Goal: Manage account settings

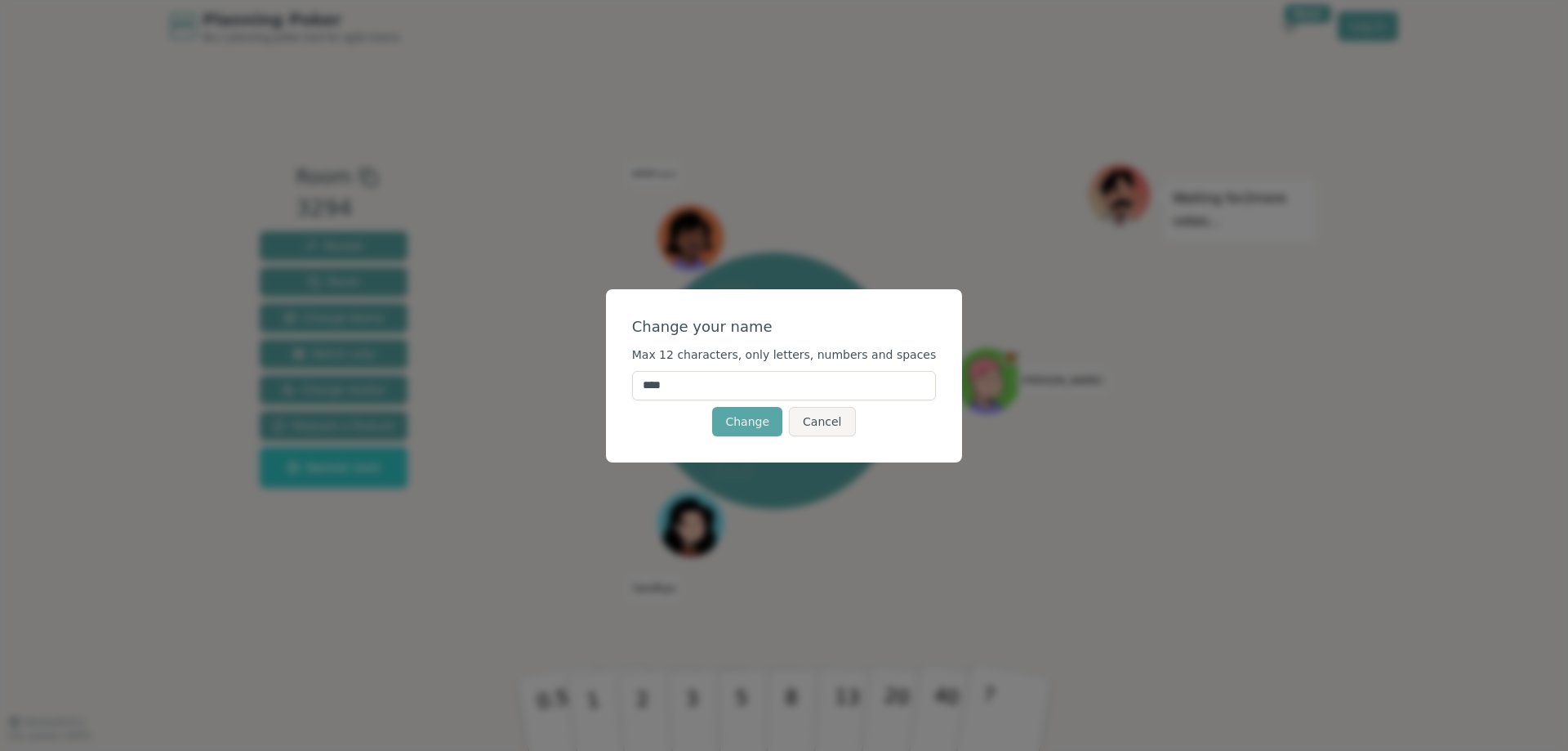
drag, startPoint x: 694, startPoint y: 385, endPoint x: 640, endPoint y: 388, distance: 54.1
click at [643, 387] on div "Change your name Max 12 characters, only letters, numbers and spaces **** Chang…" at bounding box center [785, 376] width 357 height 173
type input "******"
click at [752, 422] on button "Change" at bounding box center [747, 422] width 70 height 30
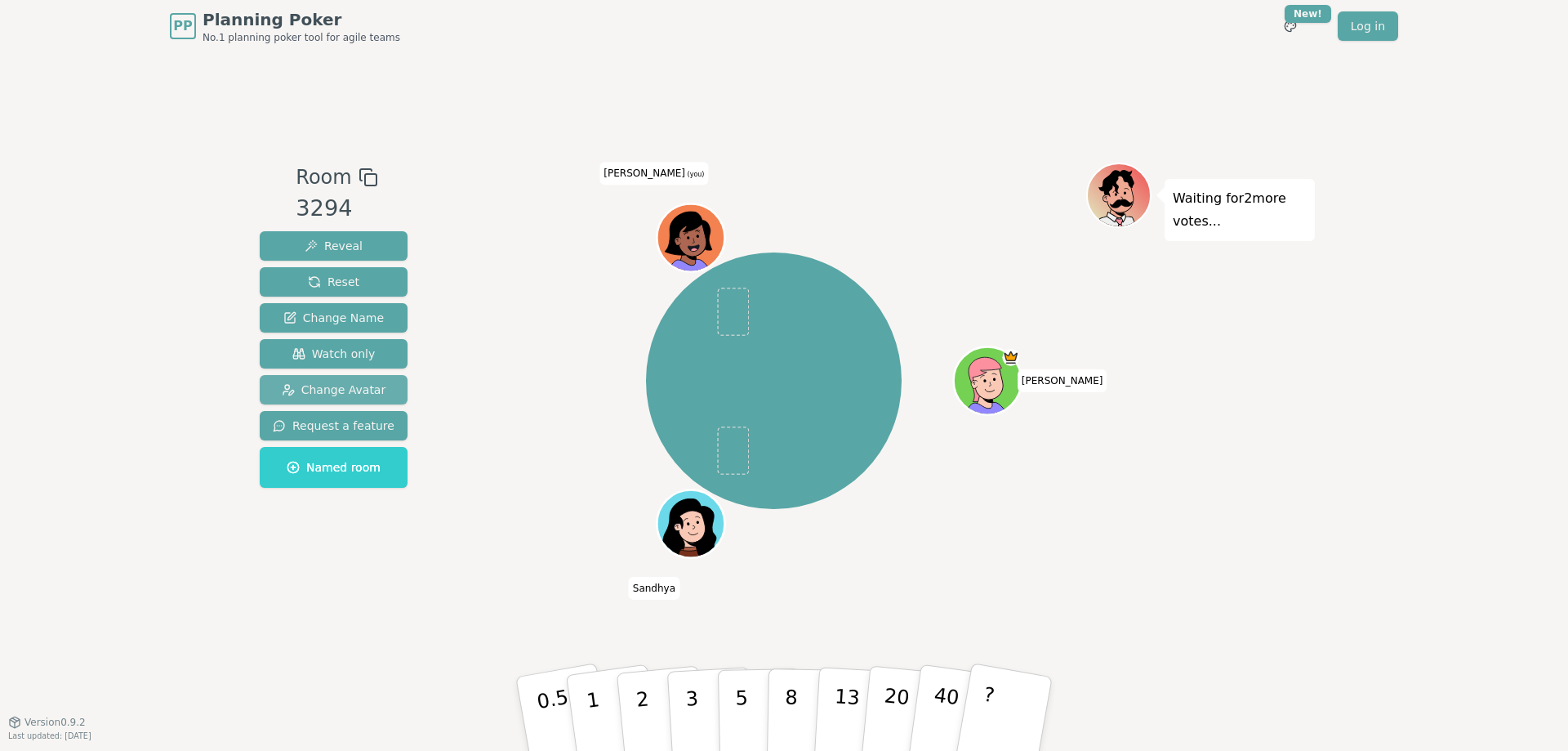
click at [366, 399] on button "Change Avatar" at bounding box center [333, 390] width 148 height 30
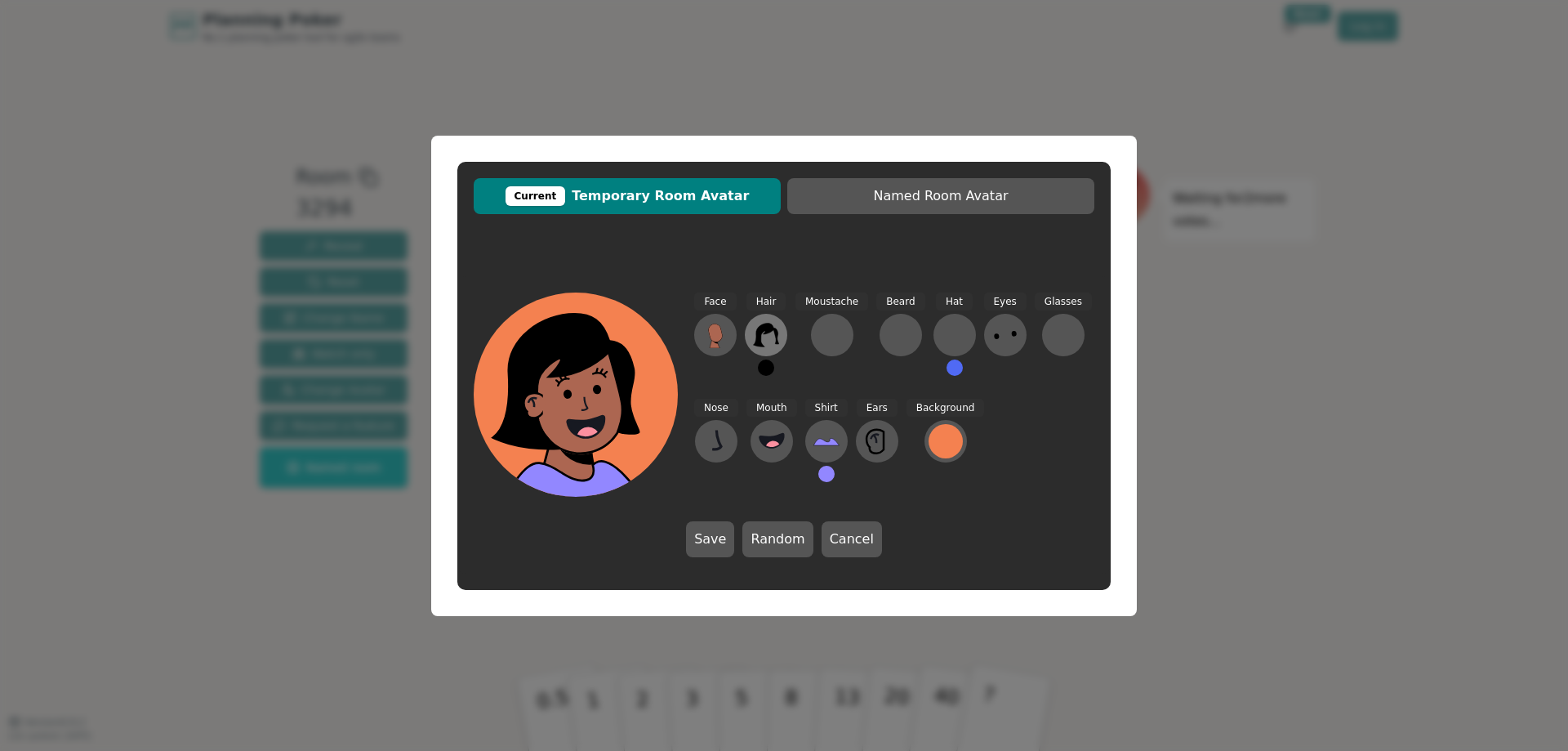
click at [761, 337] on icon at bounding box center [766, 335] width 26 height 26
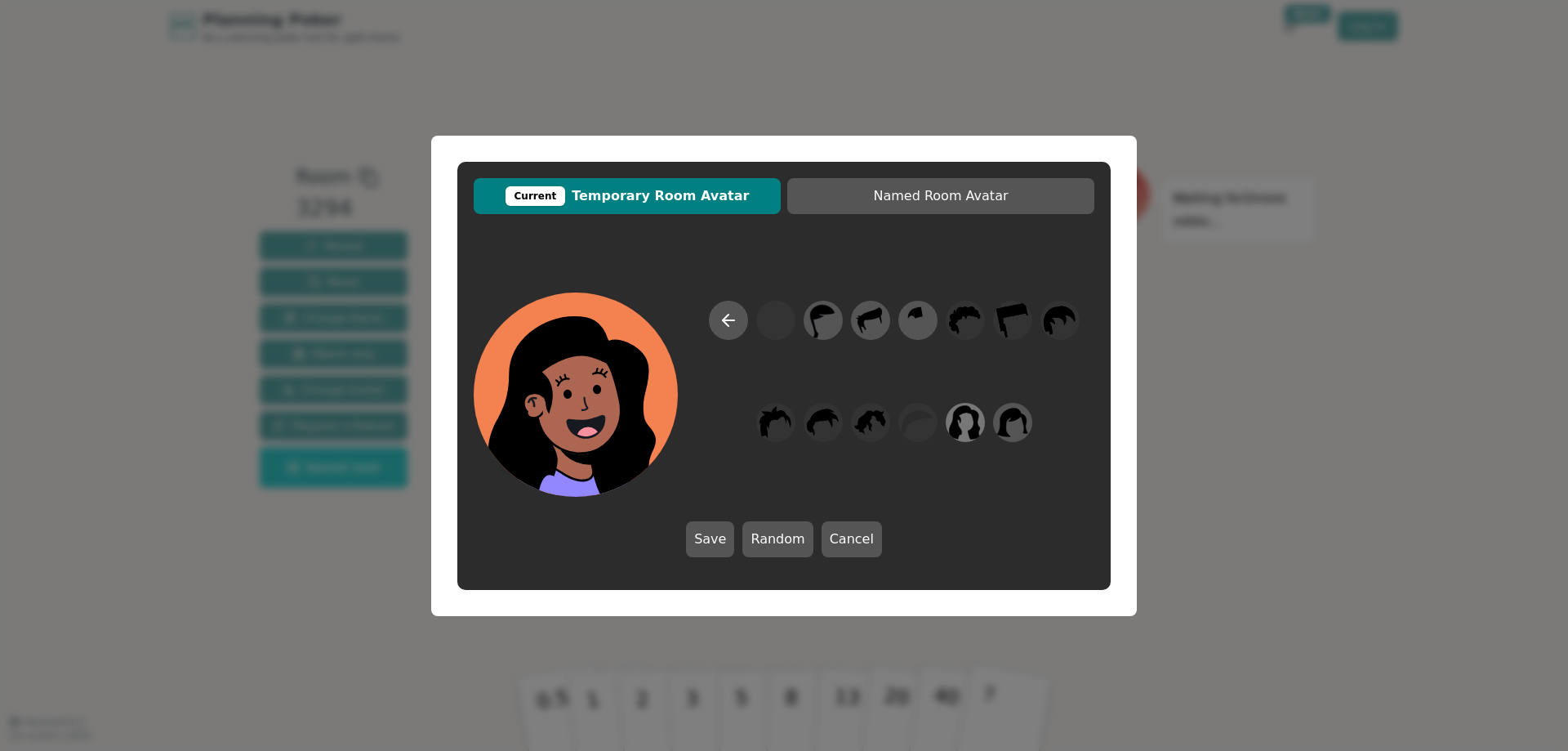
click at [970, 430] on icon at bounding box center [965, 422] width 32 height 37
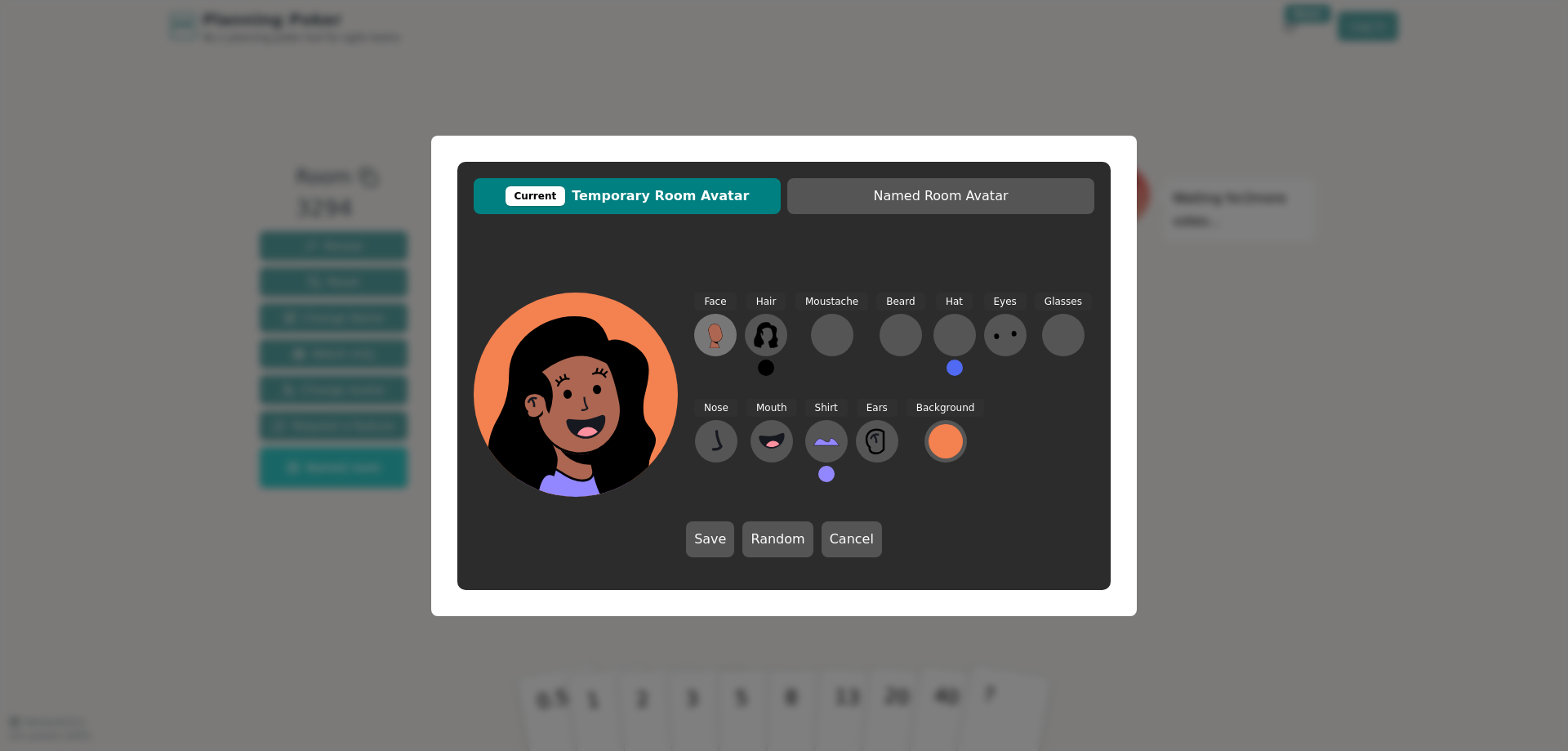
click at [718, 338] on icon at bounding box center [715, 333] width 14 height 18
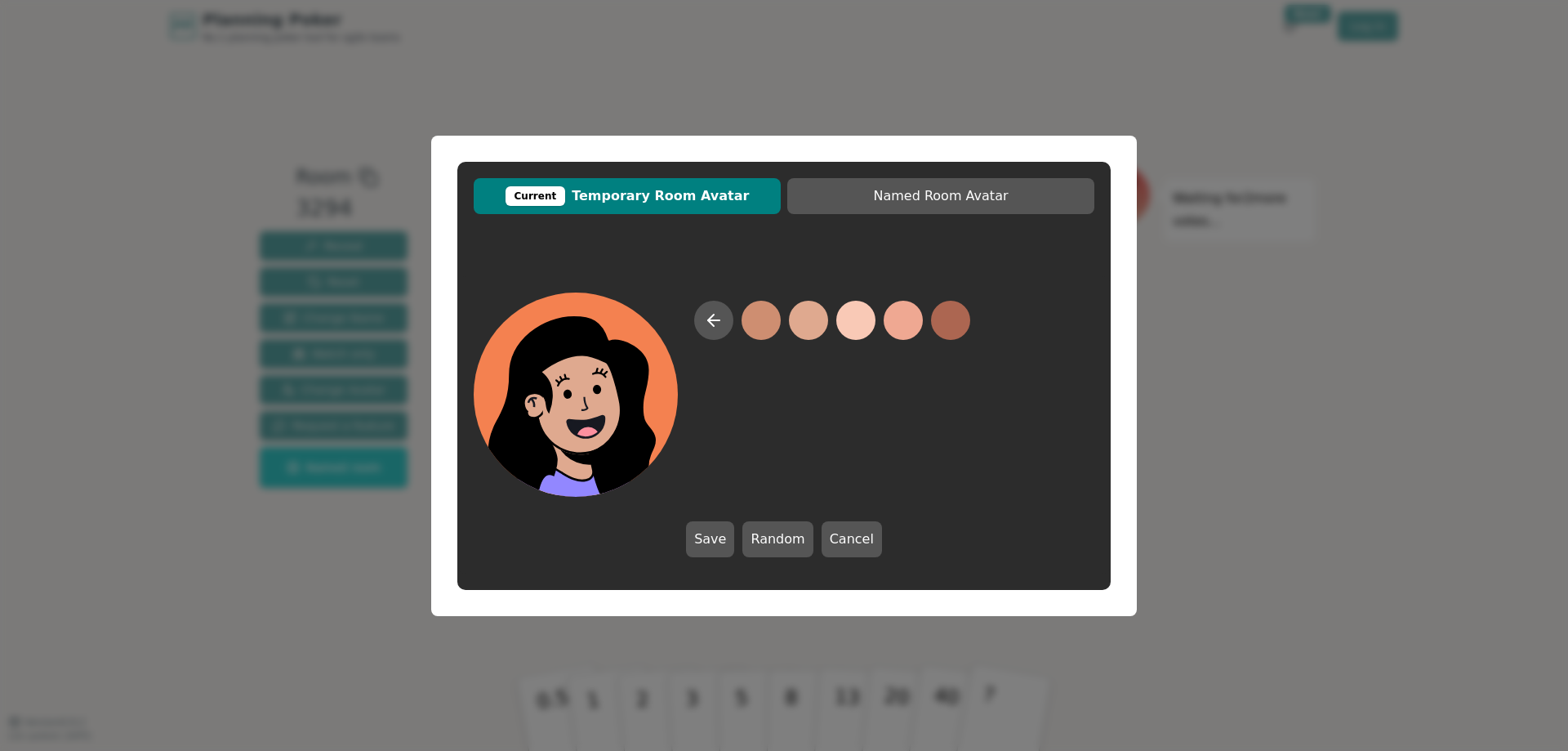
click at [816, 321] on button at bounding box center [808, 320] width 39 height 39
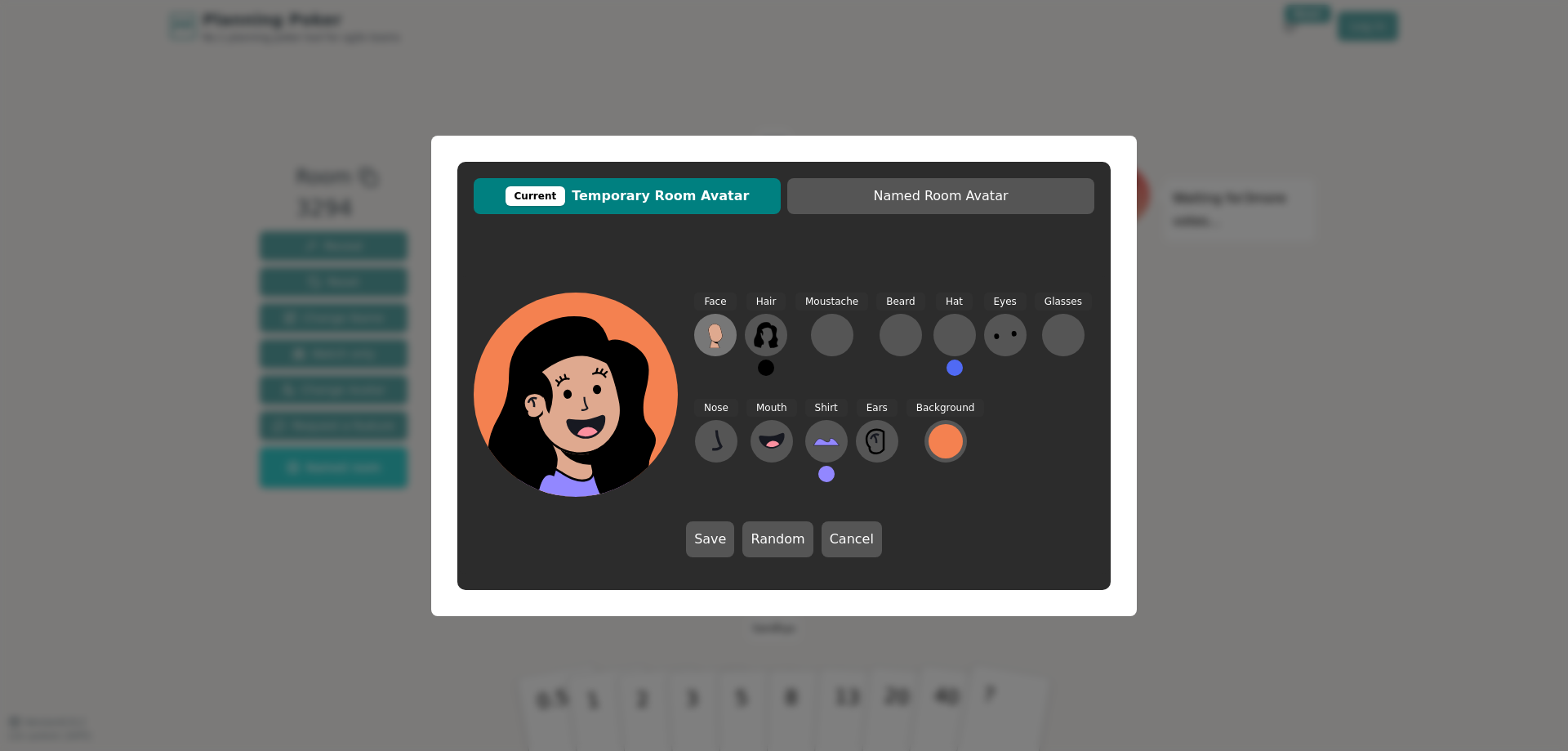
click at [705, 326] on icon at bounding box center [716, 335] width 26 height 26
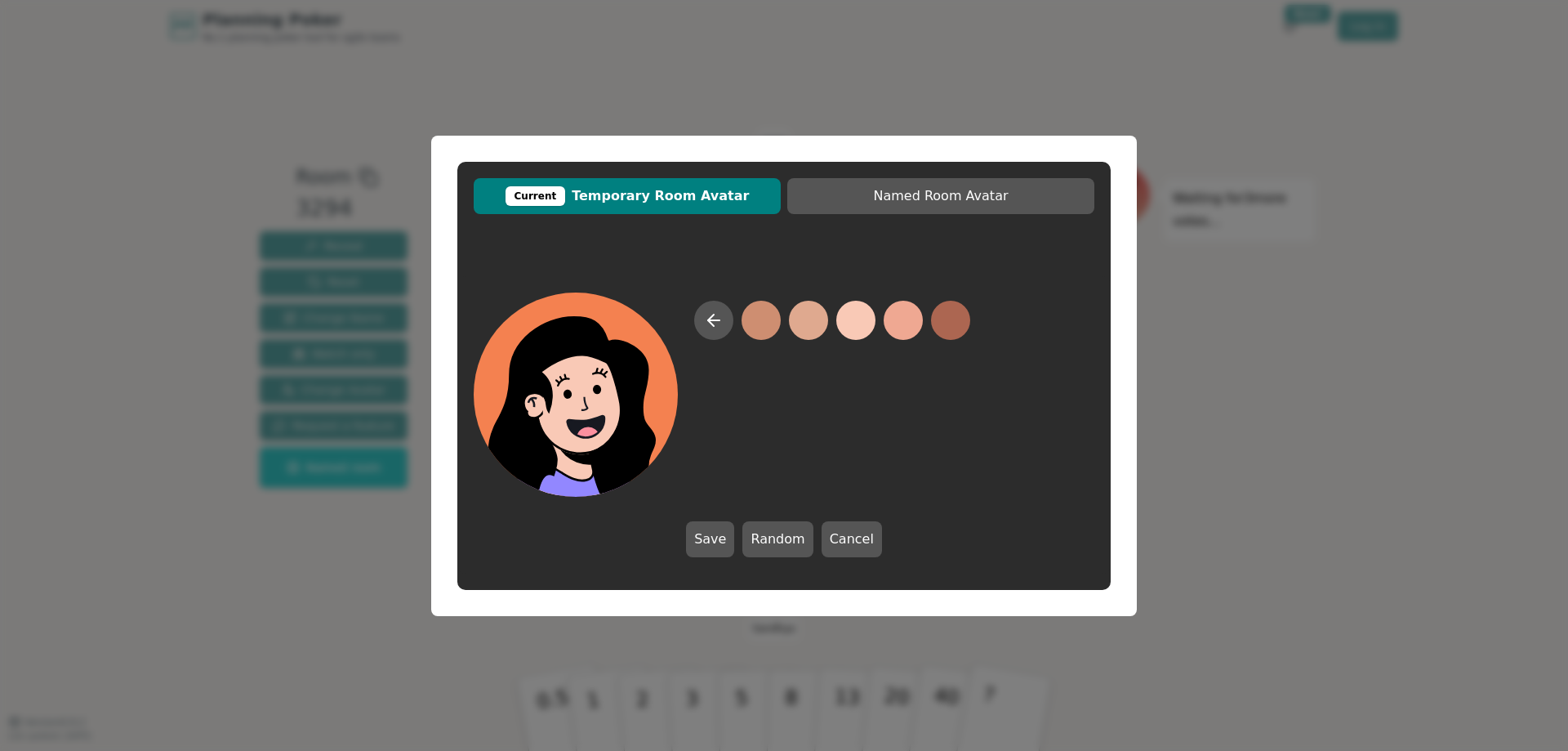
click at [846, 323] on button at bounding box center [856, 320] width 39 height 39
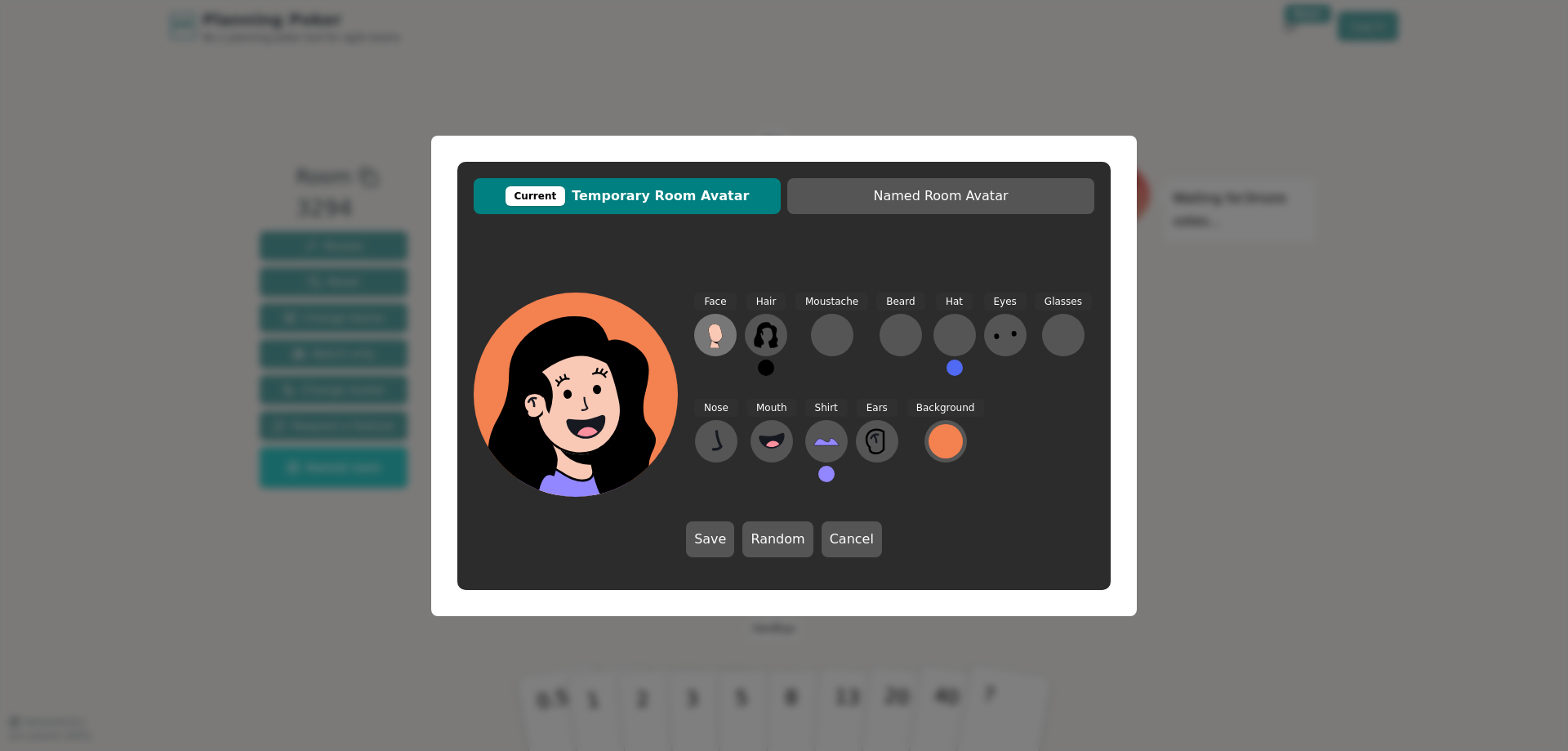
click at [718, 340] on icon at bounding box center [715, 333] width 14 height 18
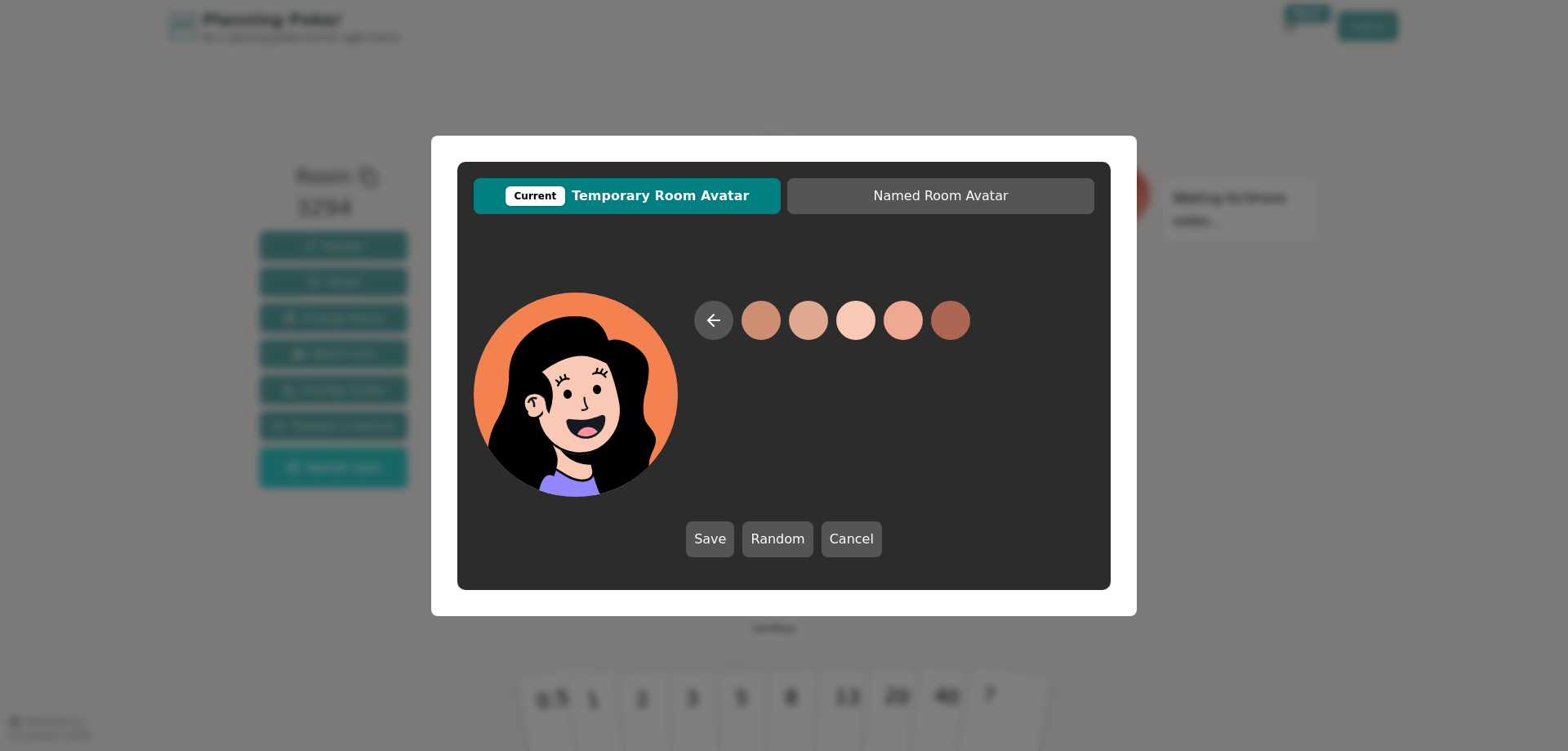
click at [853, 326] on button at bounding box center [856, 320] width 39 height 39
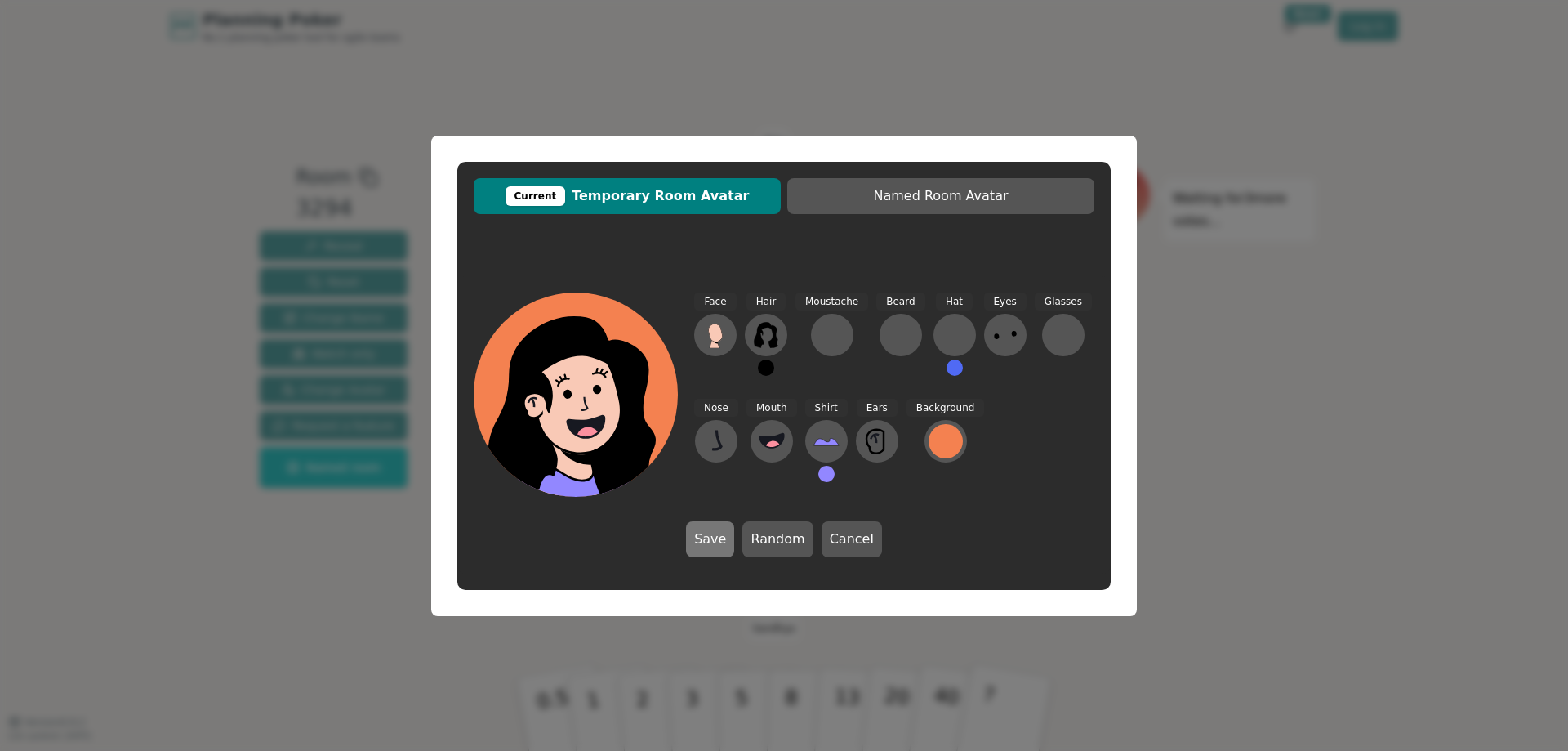
click at [719, 538] on button "Save" at bounding box center [710, 539] width 48 height 36
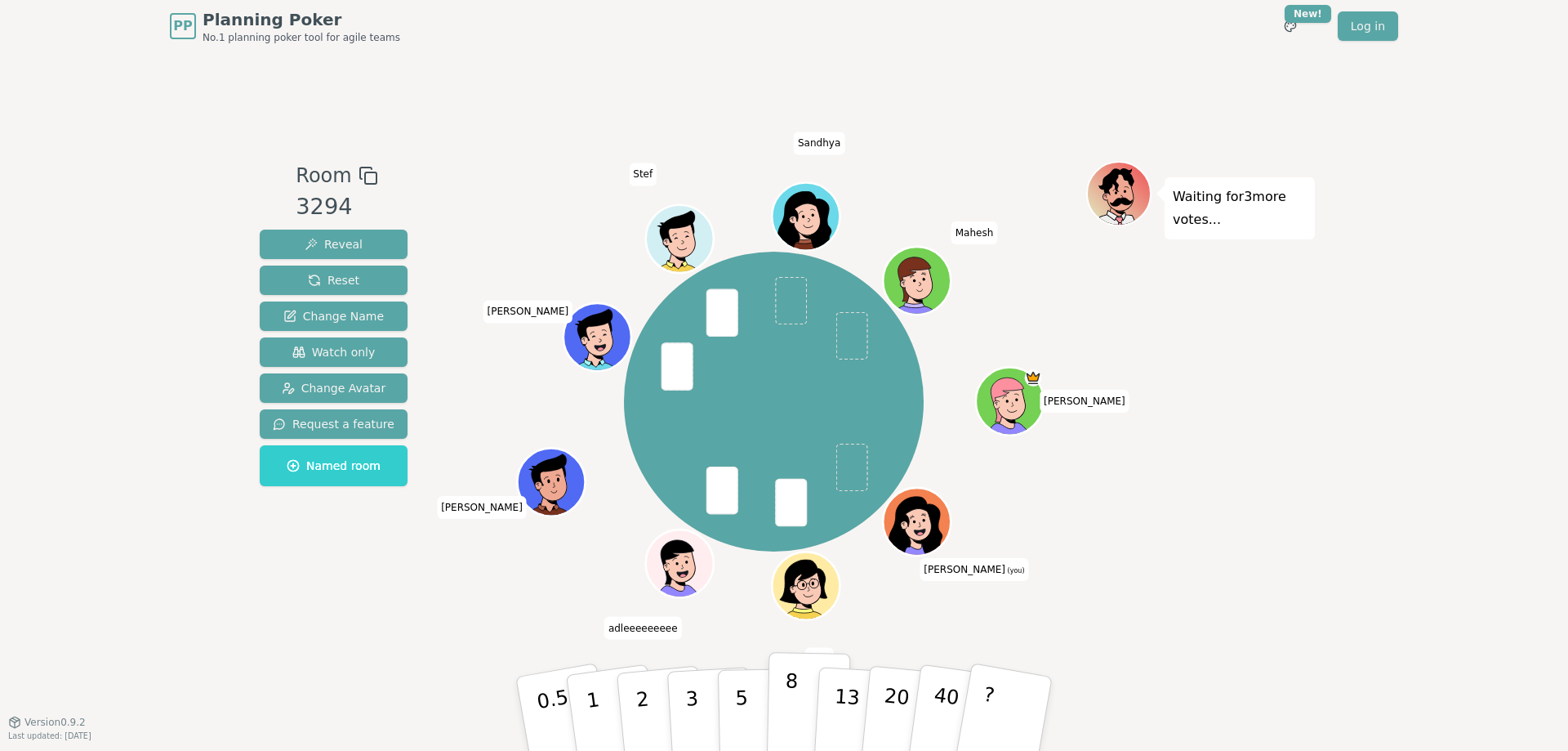
click at [784, 705] on button "8" at bounding box center [809, 714] width 84 height 124
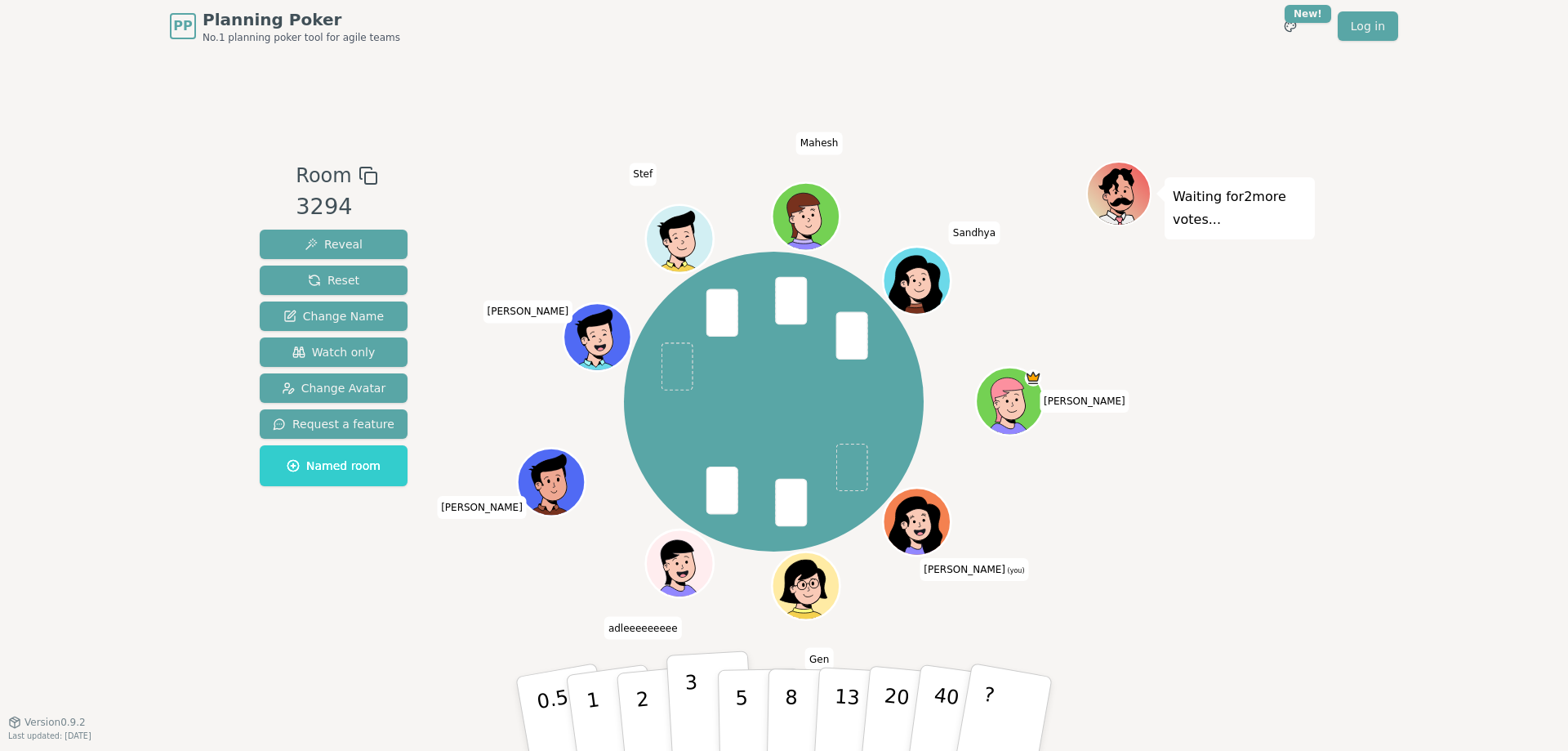
click at [700, 703] on button "3" at bounding box center [711, 714] width 89 height 128
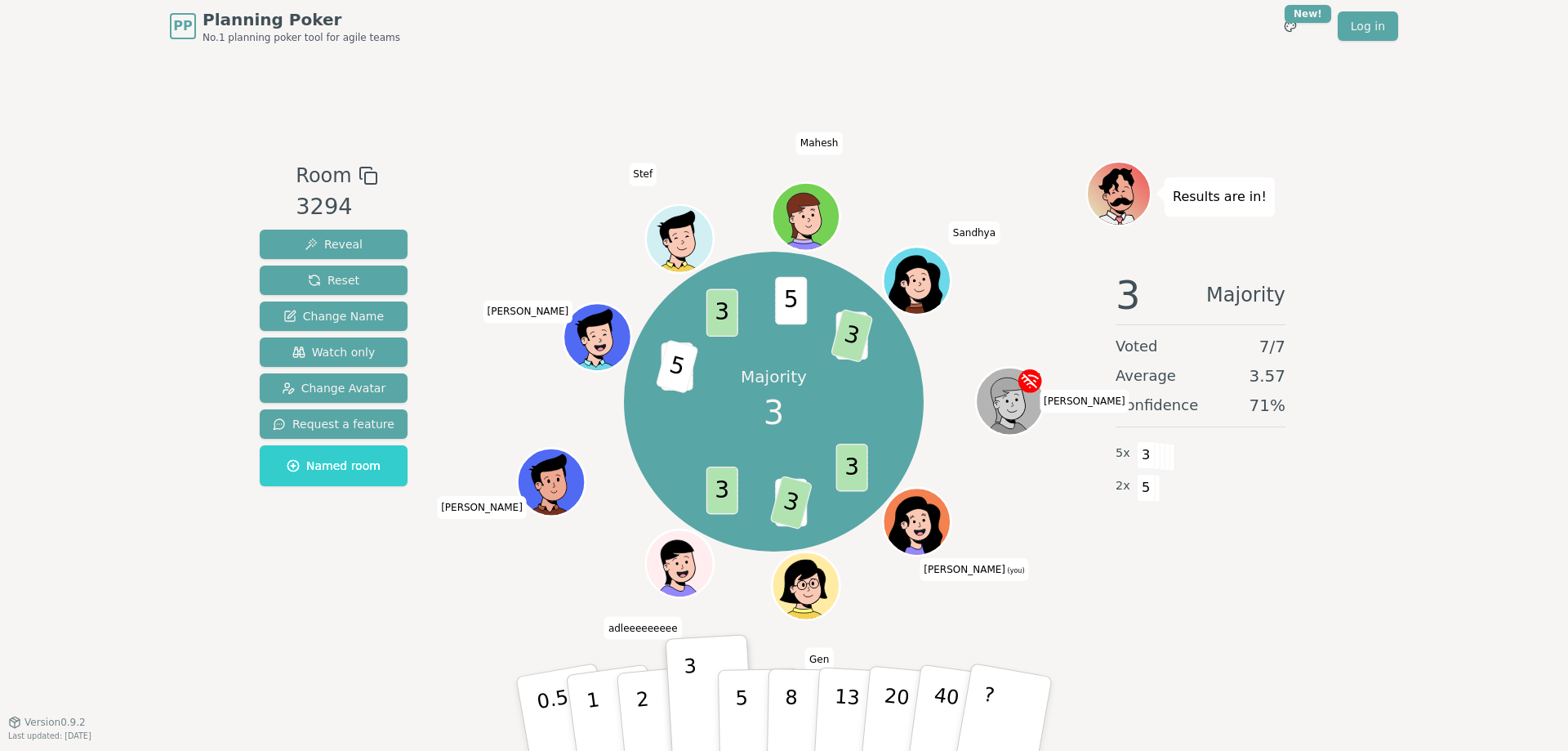
click at [1160, 635] on div "Room 3294 Reveal Reset Change Name Watch only Change Avatar Request a feature N…" at bounding box center [784, 387] width 1062 height 670
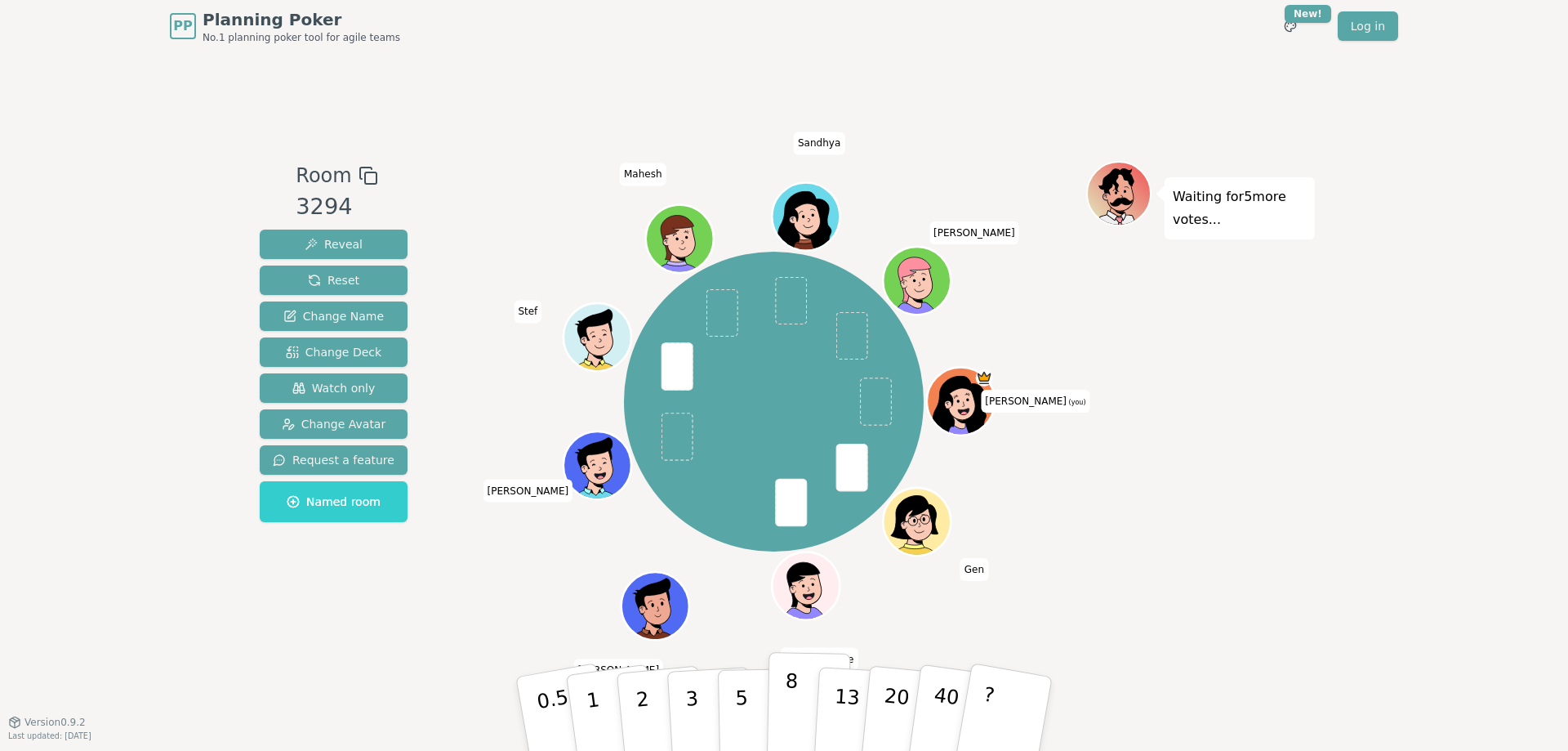
click at [787, 702] on p "8" at bounding box center [791, 713] width 14 height 88
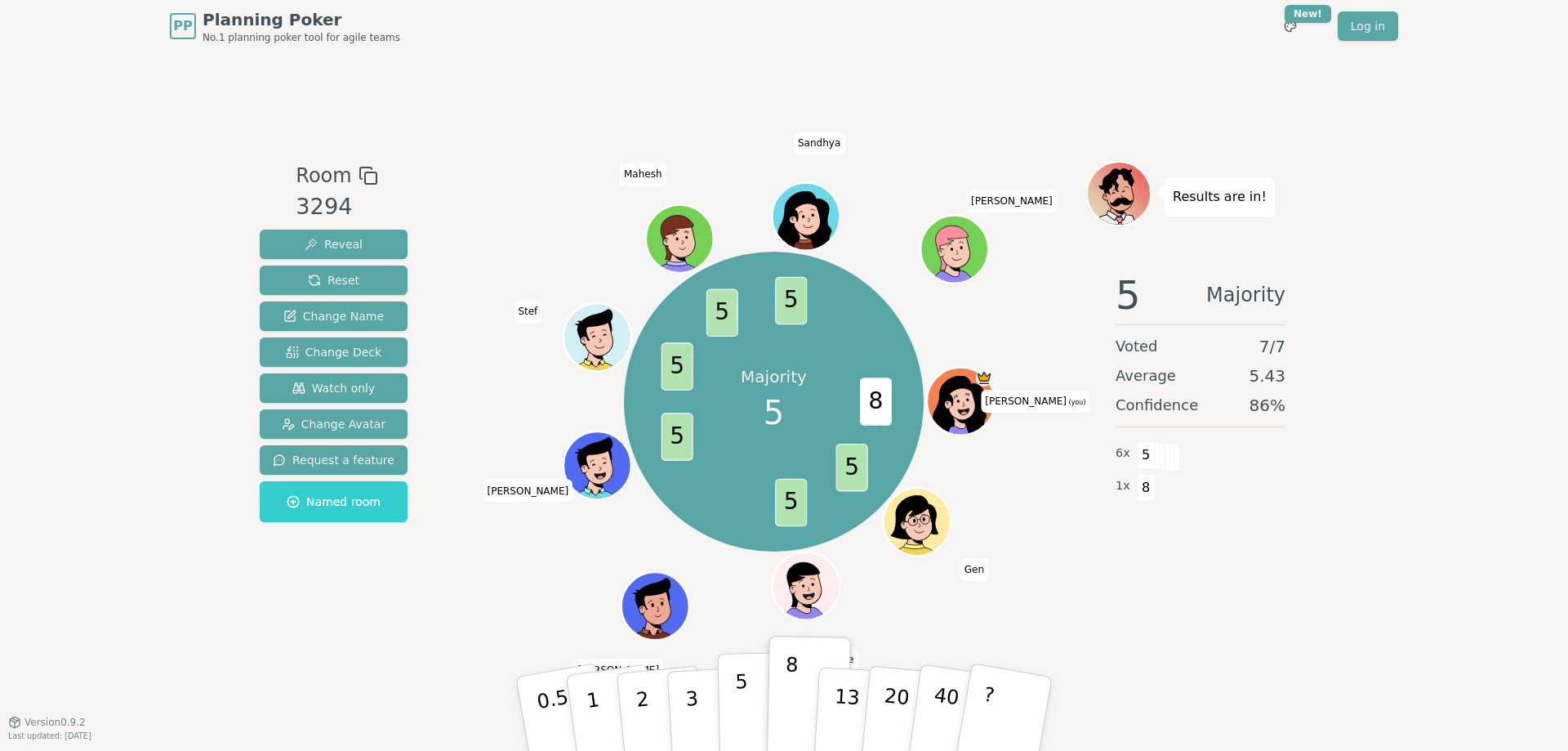
click at [732, 698] on button "5" at bounding box center [760, 714] width 84 height 124
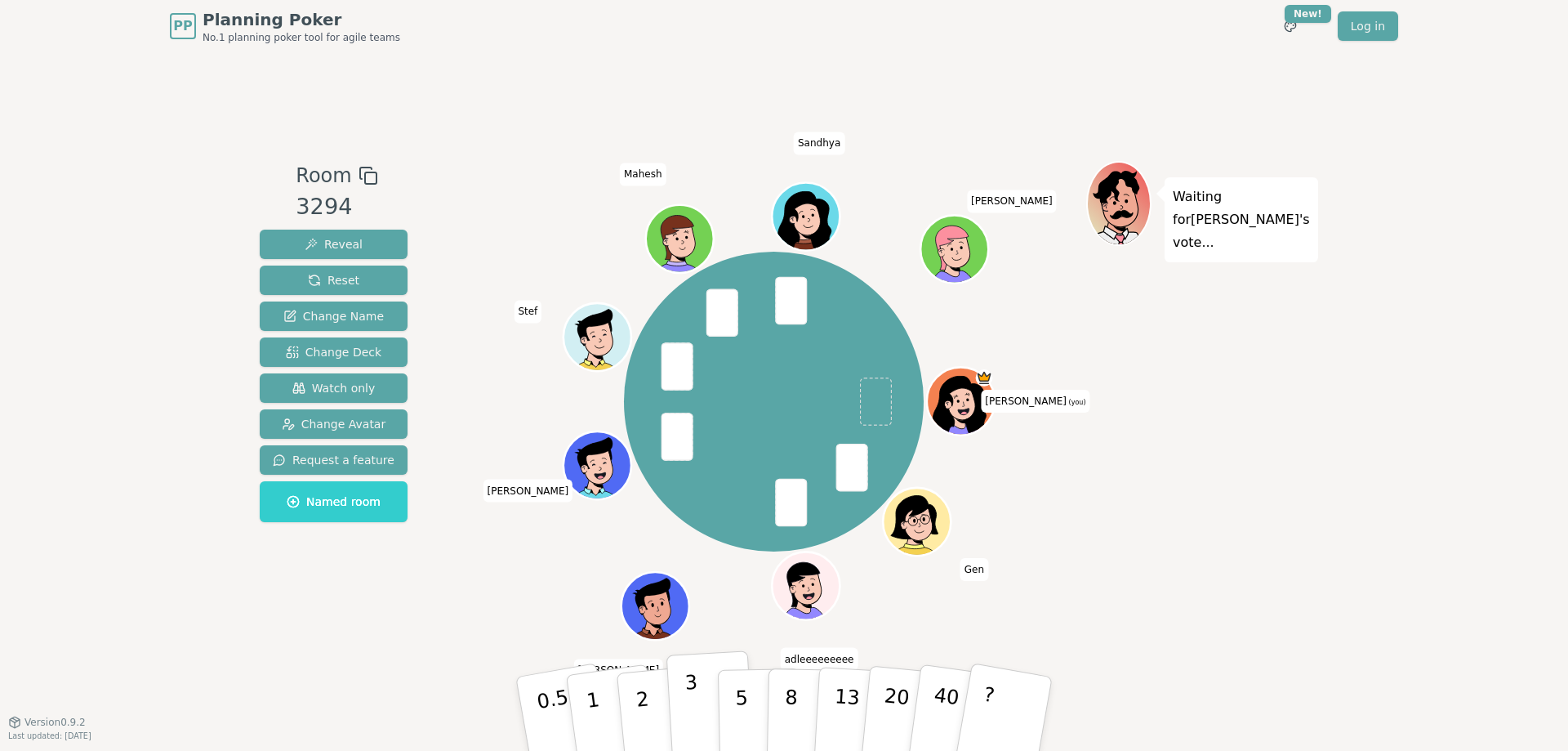
click at [683, 698] on button "3" at bounding box center [711, 714] width 89 height 128
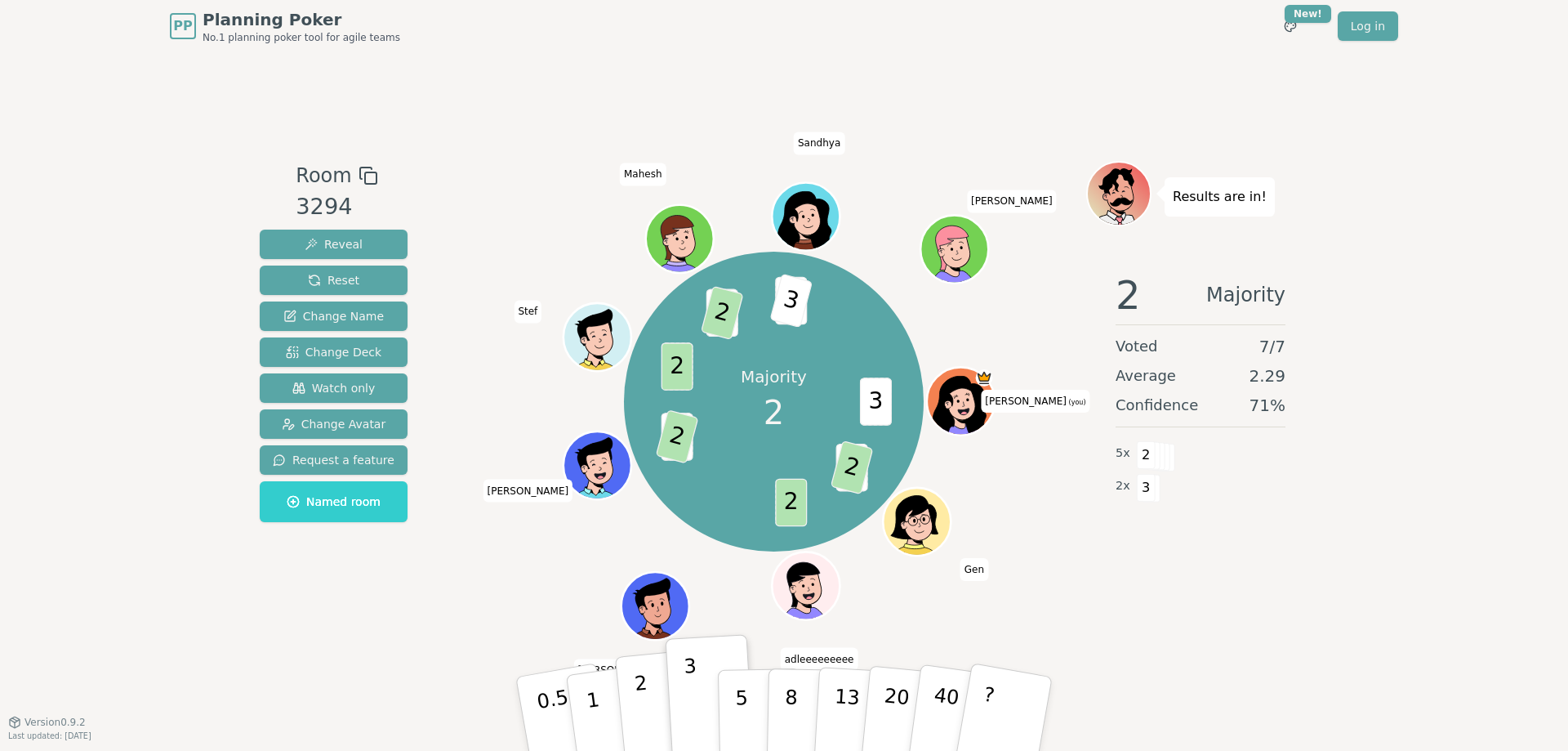
click at [654, 697] on button "2" at bounding box center [662, 714] width 93 height 130
